Goal: Transaction & Acquisition: Book appointment/travel/reservation

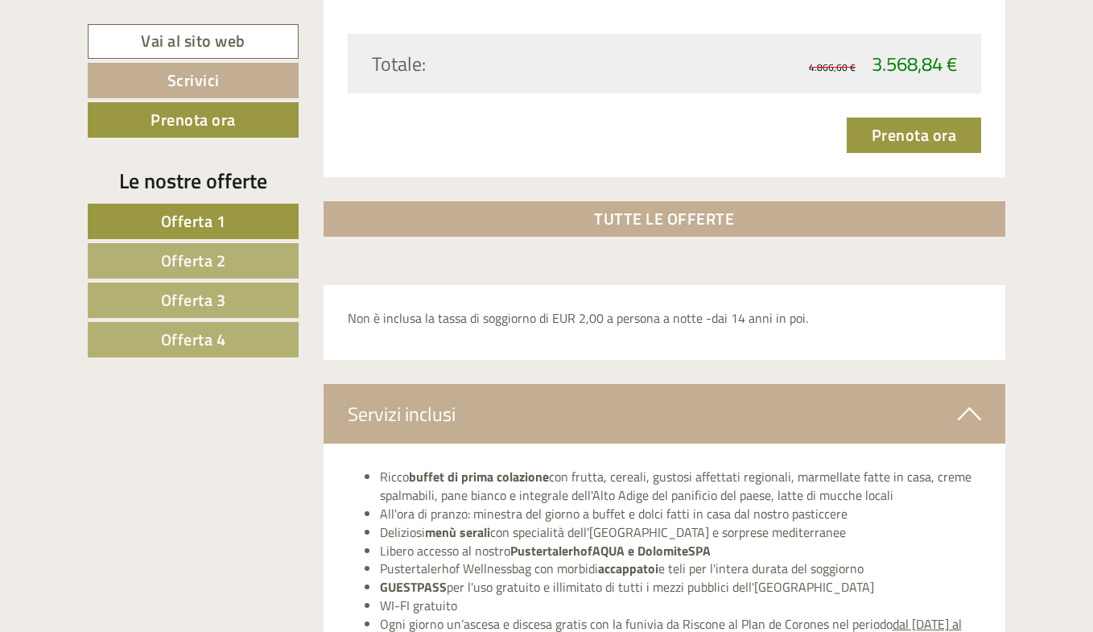
scroll to position [5413, 0]
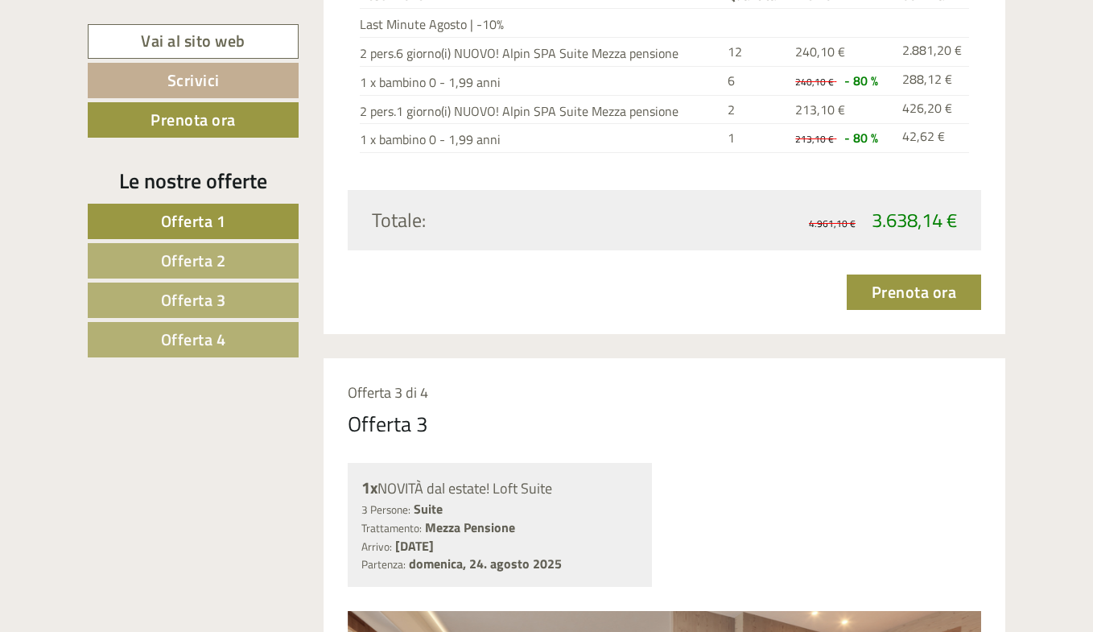
scroll to position [3678, 0]
